Goal: Task Accomplishment & Management: Complete application form

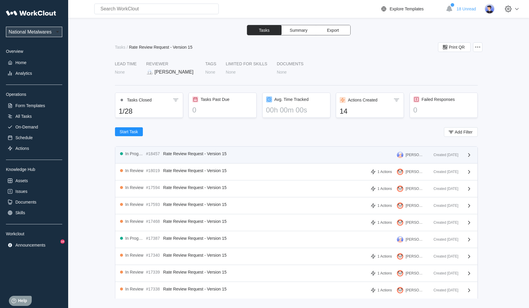
click at [219, 156] on div "In Progress #18457 Rate Review Request - Version 15 [PERSON_NAME]" at bounding box center [274, 154] width 309 height 7
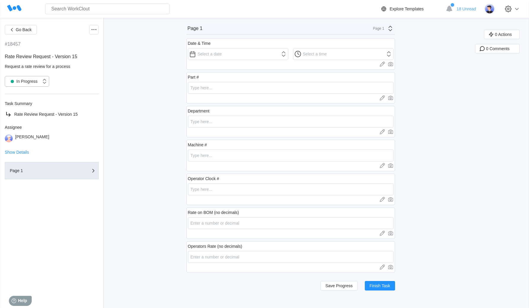
click at [33, 86] on div "In Progress" at bounding box center [27, 81] width 44 height 11
click at [120, 80] on div "Go Back #18457 Rate Review Request - Version 15 Request a rate review for a pro…" at bounding box center [264, 163] width 529 height 290
click at [379, 289] on button "Finish Task" at bounding box center [380, 285] width 30 height 9
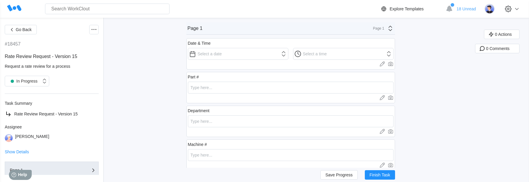
scroll to position [115, 0]
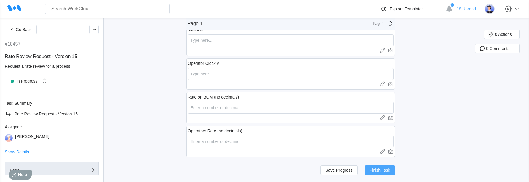
click at [383, 172] on span "Finish Task" at bounding box center [379, 170] width 21 height 4
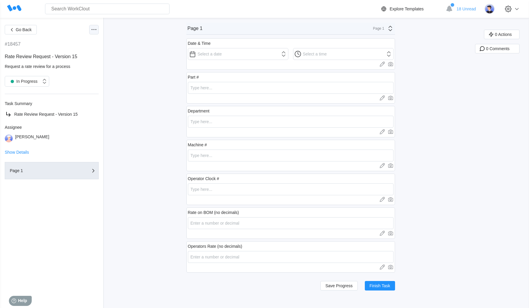
click at [91, 30] on icon at bounding box center [93, 29] width 7 height 7
click at [92, 31] on icon at bounding box center [93, 29] width 7 height 7
click at [222, 257] on input "number" at bounding box center [291, 257] width 206 height 12
type input "3"
click at [379, 286] on span "Finish Task" at bounding box center [379, 285] width 21 height 4
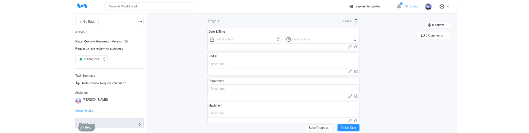
scroll to position [115, 0]
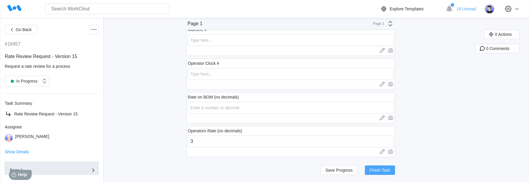
drag, startPoint x: 396, startPoint y: 172, endPoint x: 391, endPoint y: 172, distance: 5.3
click at [395, 172] on button "Finish Task" at bounding box center [380, 170] width 30 height 9
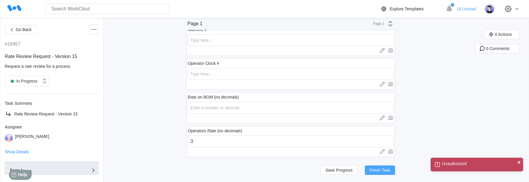
click at [380, 168] on span "Finish Task" at bounding box center [379, 170] width 21 height 4
click at [381, 169] on span "Finish Task" at bounding box center [379, 170] width 21 height 4
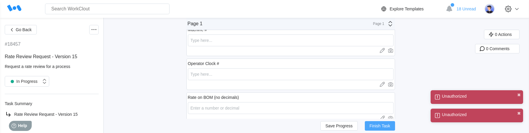
click at [383, 124] on span "Finish Task" at bounding box center [379, 126] width 21 height 4
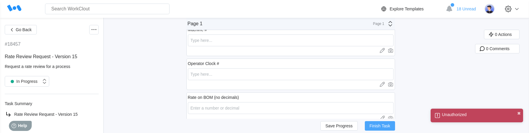
click at [378, 129] on button "Finish Task" at bounding box center [380, 125] width 30 height 9
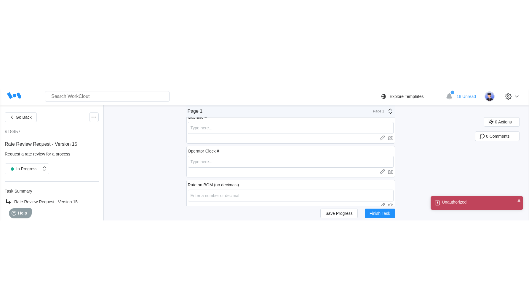
scroll to position [0, 0]
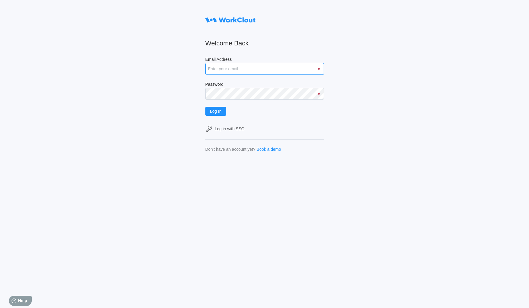
click at [256, 63] on input "Email Address" at bounding box center [264, 69] width 119 height 12
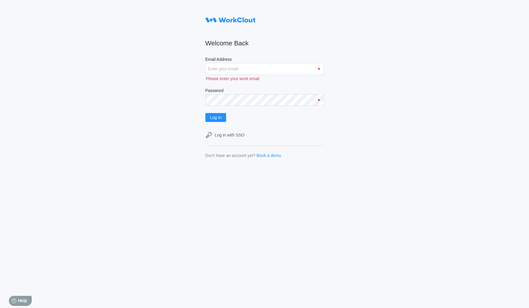
click at [352, 182] on div "Welcome Back Email Address Please enter your work email Password Log In Log in …" at bounding box center [264, 154] width 529 height 308
click at [238, 71] on input "Email Address" at bounding box center [264, 69] width 119 height 12
paste input "hley@nationalmetalwares.com"
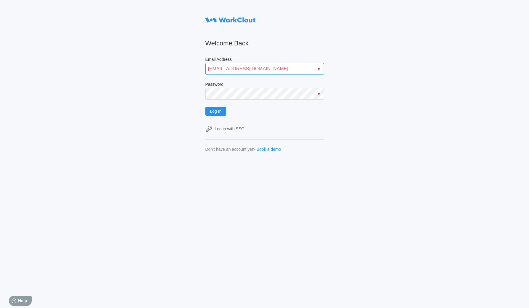
type input "hley@nationalmetalwares.com"
click at [205, 107] on button "Log In" at bounding box center [215, 111] width 21 height 9
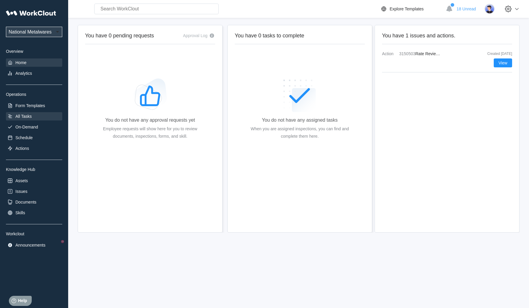
click at [32, 114] on div "All Tasks" at bounding box center [34, 116] width 56 height 8
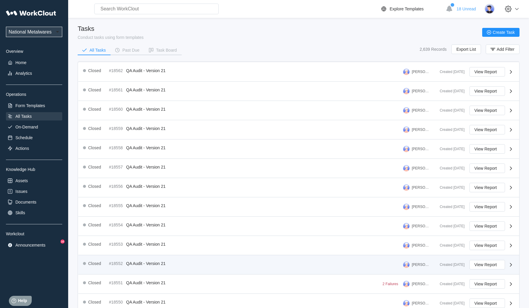
scroll to position [72, 0]
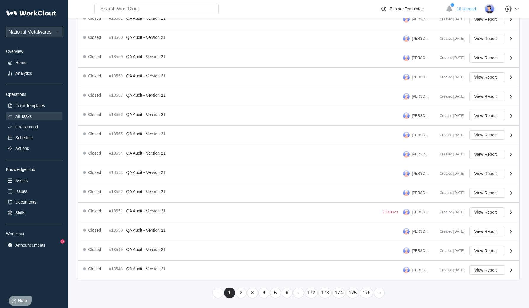
click at [274, 293] on link "5" at bounding box center [275, 292] width 11 height 11
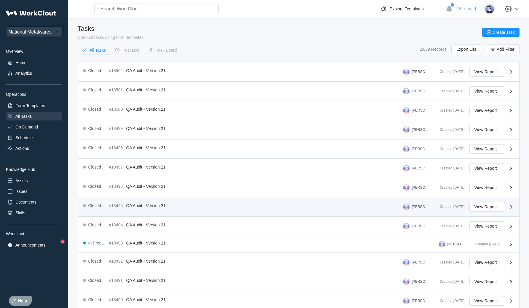
scroll to position [67, 0]
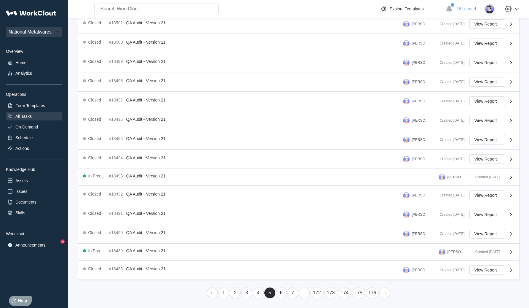
click at [286, 291] on link "6" at bounding box center [281, 292] width 11 height 11
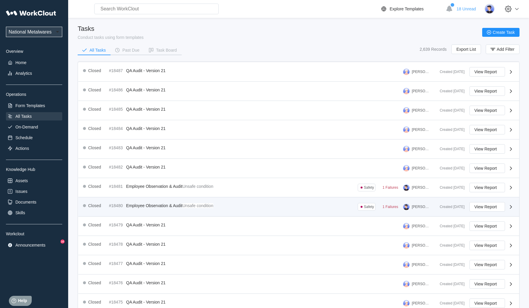
scroll to position [72, 0]
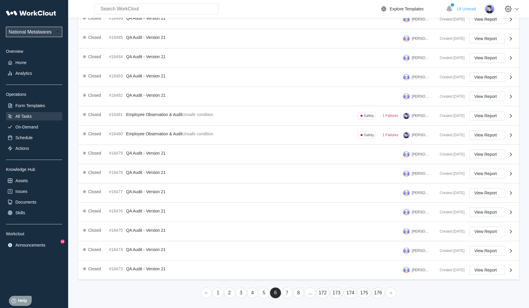
click at [289, 296] on link "7" at bounding box center [286, 292] width 11 height 11
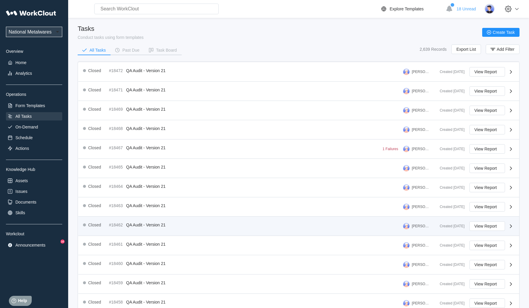
scroll to position [69, 0]
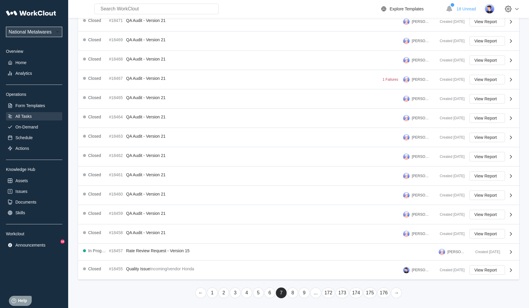
click at [293, 295] on link "8" at bounding box center [292, 292] width 11 height 11
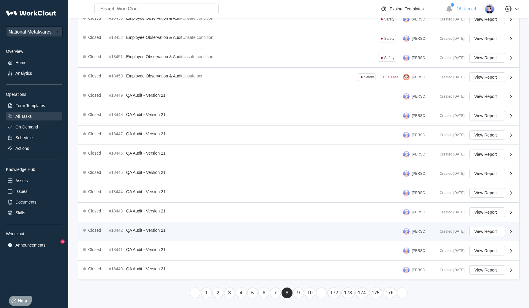
scroll to position [70, 0]
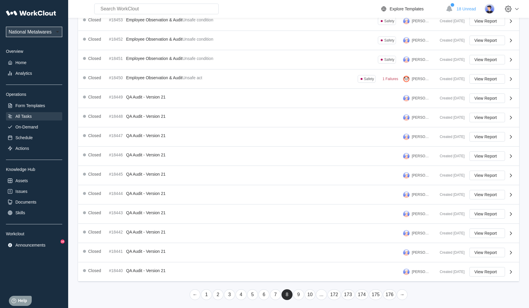
click at [296, 292] on link "9" at bounding box center [298, 294] width 11 height 11
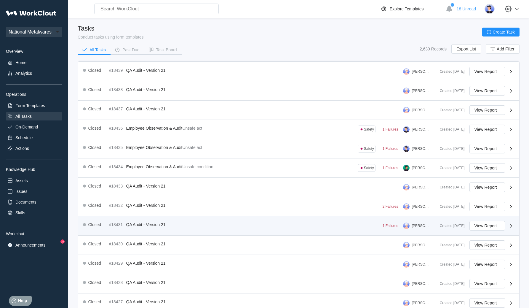
scroll to position [72, 0]
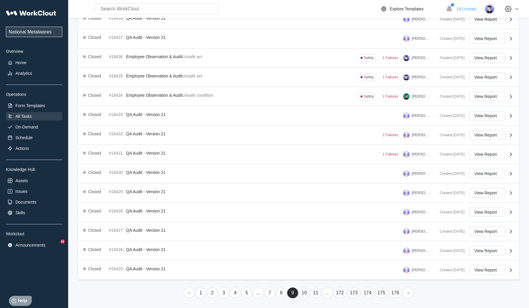
click at [303, 294] on link "10" at bounding box center [304, 292] width 11 height 11
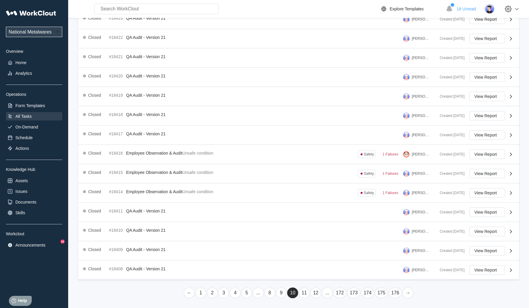
click at [303, 291] on link "11" at bounding box center [304, 292] width 11 height 11
click at [306, 292] on link "12" at bounding box center [304, 292] width 11 height 11
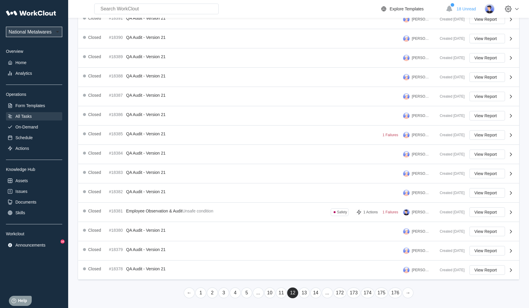
click at [307, 293] on link "13" at bounding box center [304, 292] width 11 height 11
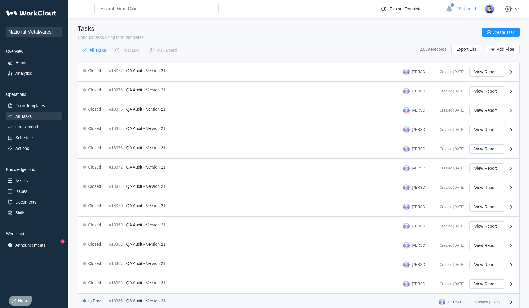
scroll to position [69, 0]
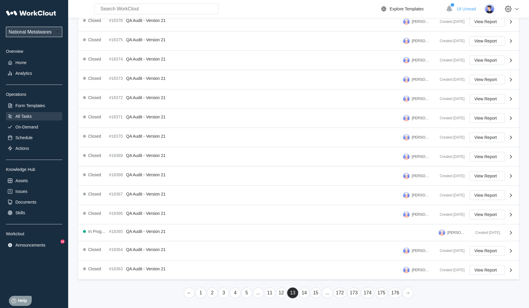
click at [301, 293] on link "14" at bounding box center [304, 292] width 11 height 11
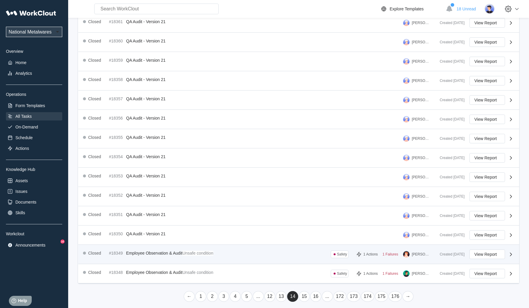
scroll to position [72, 0]
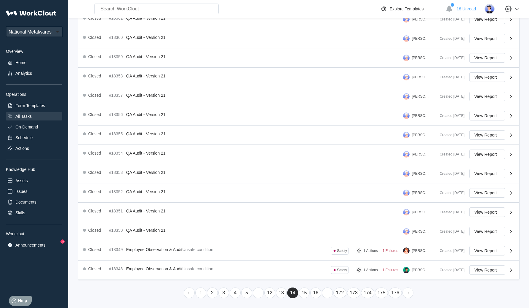
click at [306, 295] on link "15" at bounding box center [304, 292] width 11 height 11
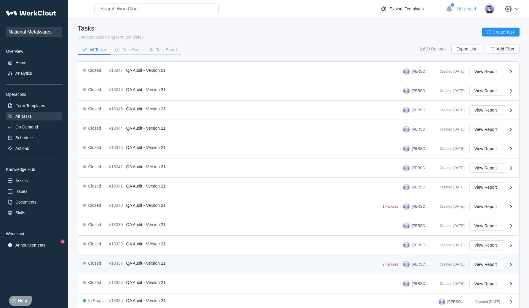
scroll to position [69, 0]
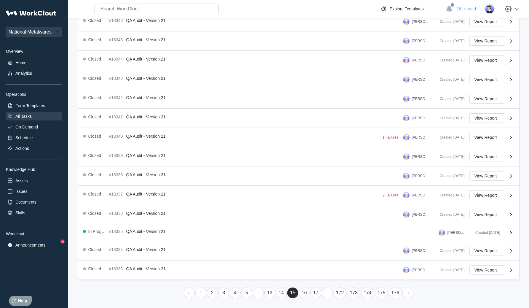
click at [315, 293] on link "17" at bounding box center [315, 292] width 11 height 11
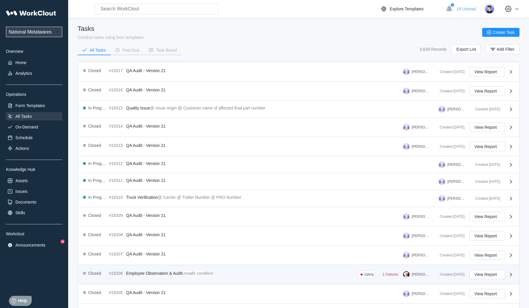
scroll to position [62, 0]
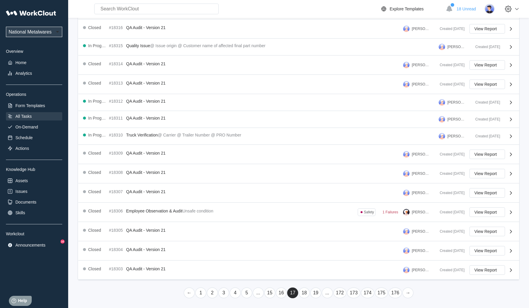
click at [317, 292] on link "19" at bounding box center [315, 292] width 11 height 11
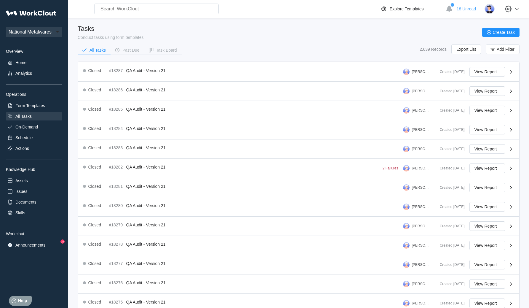
click at [30, 118] on div "All Tasks" at bounding box center [23, 116] width 16 height 5
click at [23, 116] on div "All Tasks" at bounding box center [23, 116] width 16 height 5
click at [32, 107] on div "Form Templates" at bounding box center [30, 105] width 30 height 5
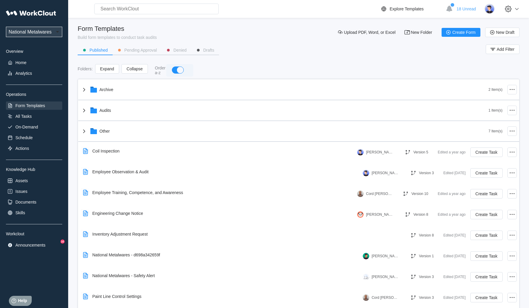
click at [177, 73] on div at bounding box center [176, 70] width 14 height 8
click at [177, 73] on button "button" at bounding box center [178, 69] width 12 height 7
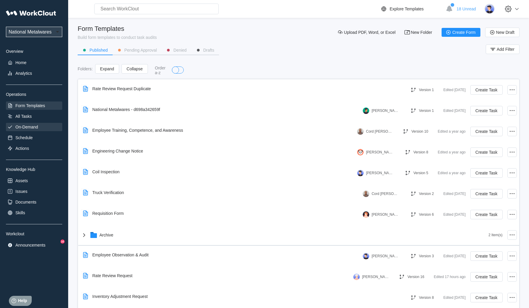
click at [27, 126] on div "On-Demand" at bounding box center [26, 126] width 23 height 5
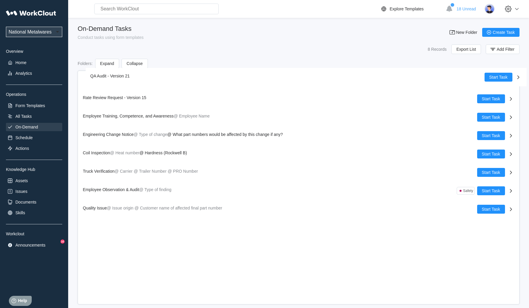
drag, startPoint x: 163, startPoint y: 76, endPoint x: 170, endPoint y: 73, distance: 8.0
click at [170, 73] on div "QA Audit - Version 21 Start Task Rate Review Request - Version 15 Start Task Em…" at bounding box center [298, 144] width 441 height 147
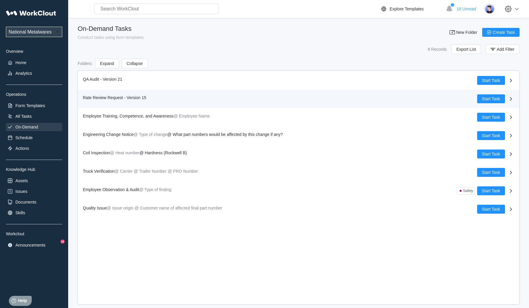
drag, startPoint x: 177, startPoint y: 99, endPoint x: 181, endPoint y: 102, distance: 4.4
click at [177, 99] on div "Rate Review Request - Version 15" at bounding box center [280, 98] width 394 height 9
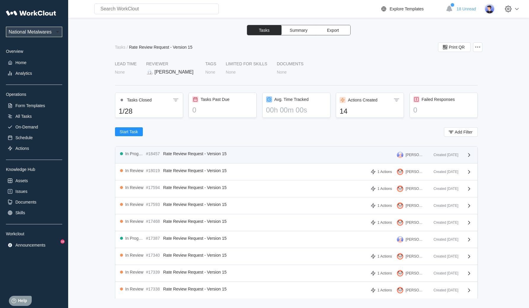
click at [209, 158] on div "In Progress #18457 Rate Review Request - Version 15 Jerry Burton" at bounding box center [274, 154] width 309 height 7
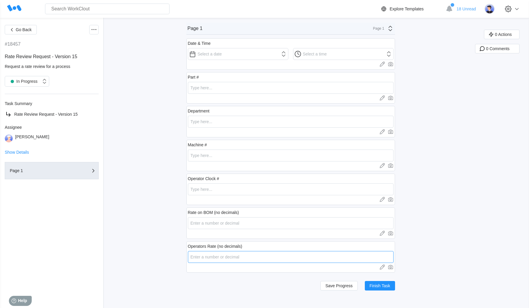
click at [212, 252] on input "number" at bounding box center [291, 257] width 206 height 12
type input "3"
click at [388, 286] on span "Finish Task" at bounding box center [379, 285] width 21 height 4
